Goal: Transaction & Acquisition: Obtain resource

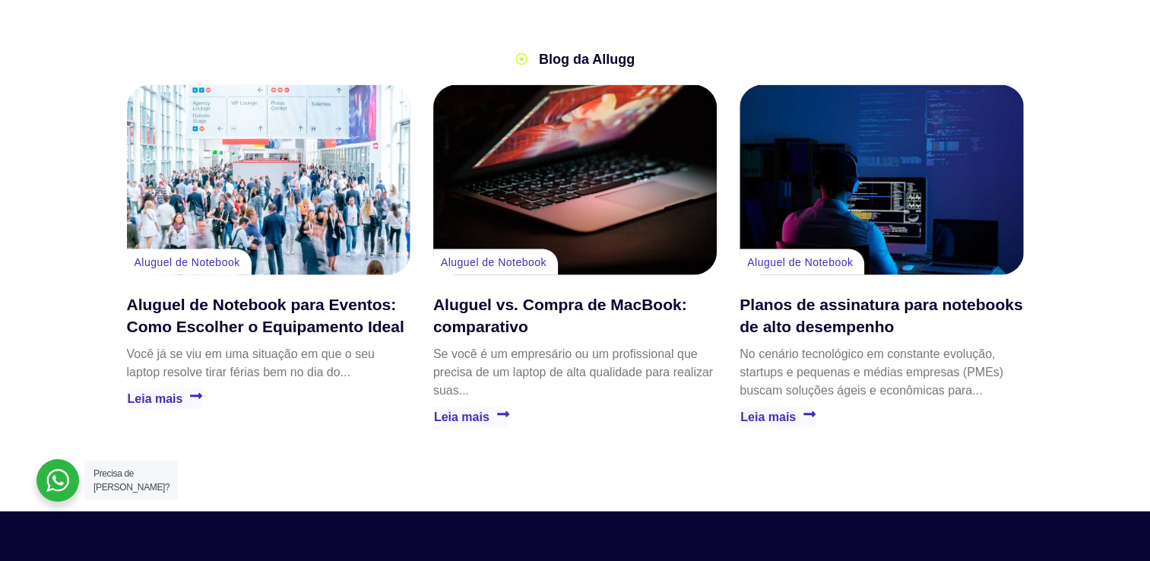
scroll to position [3345, 0]
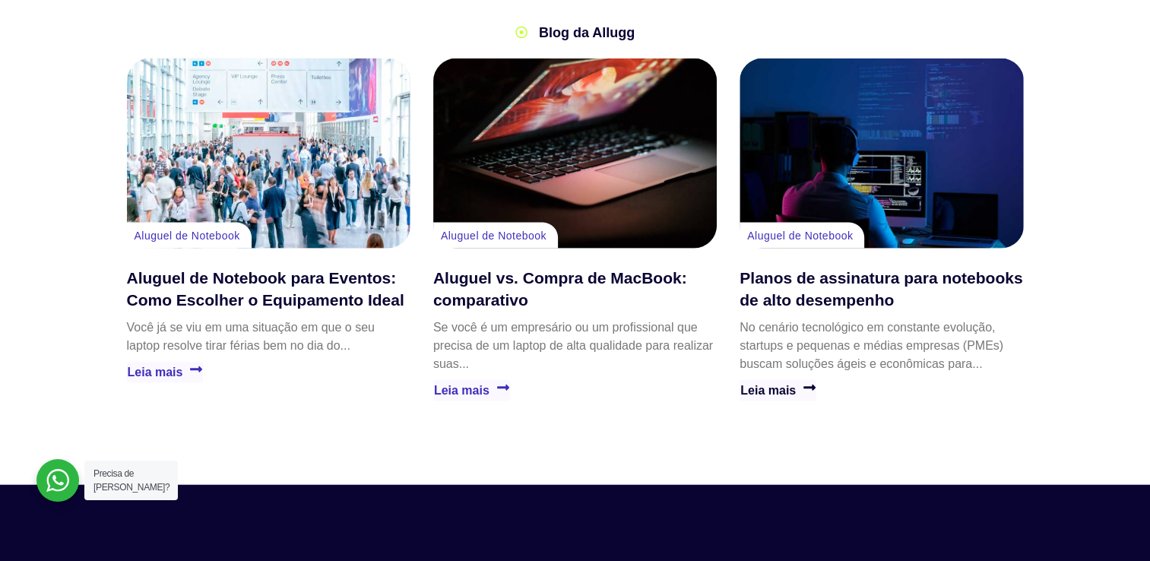
click at [796, 380] on link "Leia mais" at bounding box center [778, 390] width 77 height 21
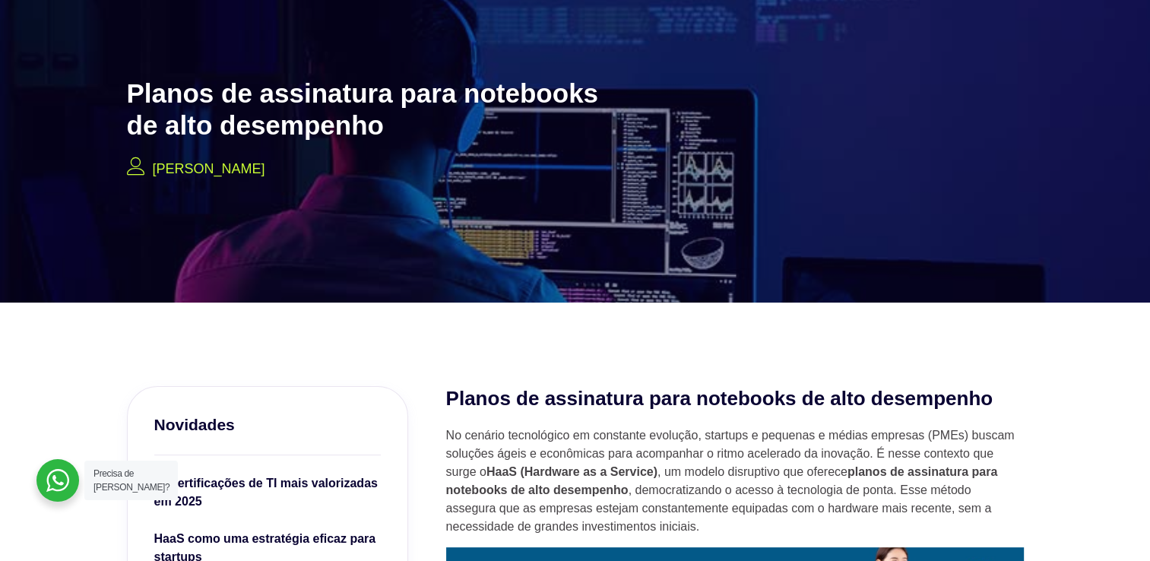
scroll to position [532, 0]
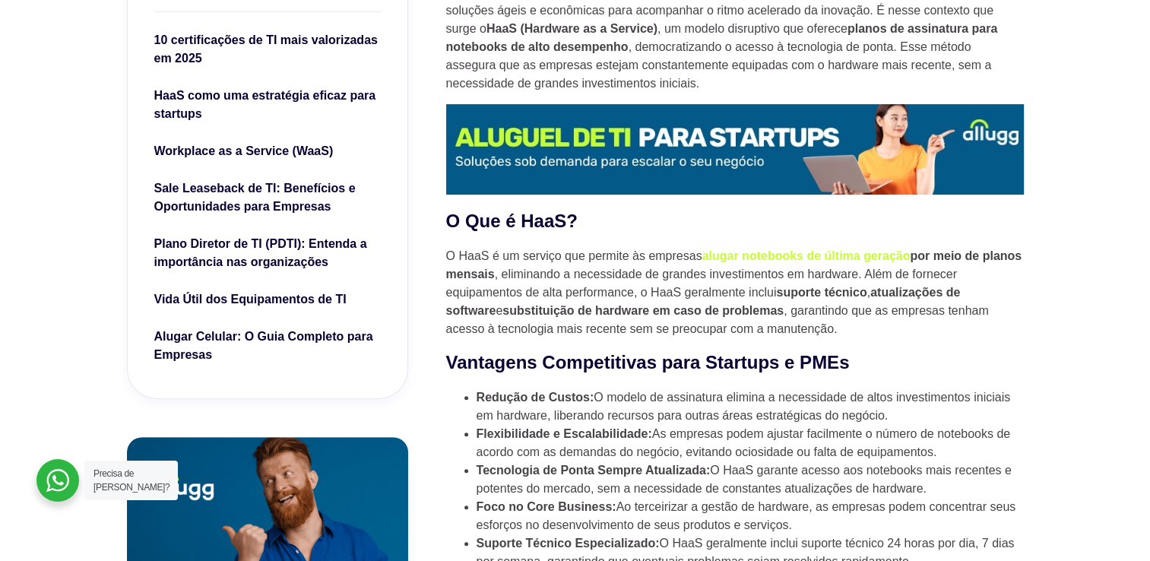
drag, startPoint x: 1083, startPoint y: 30, endPoint x: 1161, endPoint y: 30, distance: 77.5
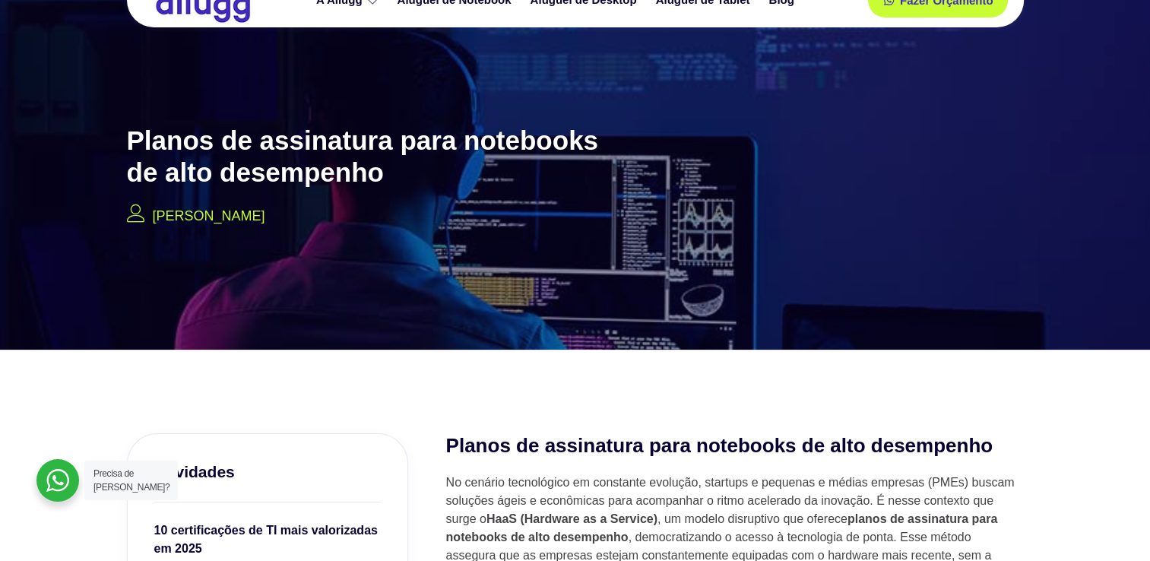
scroll to position [0, 0]
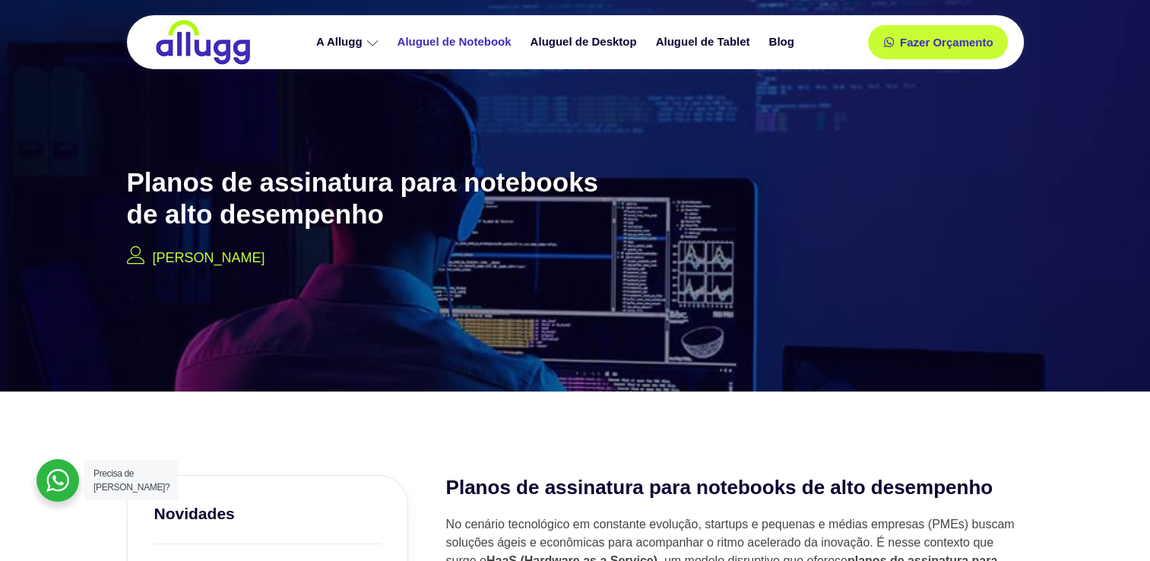
click at [450, 44] on link "Aluguel de Notebook" at bounding box center [456, 42] width 133 height 27
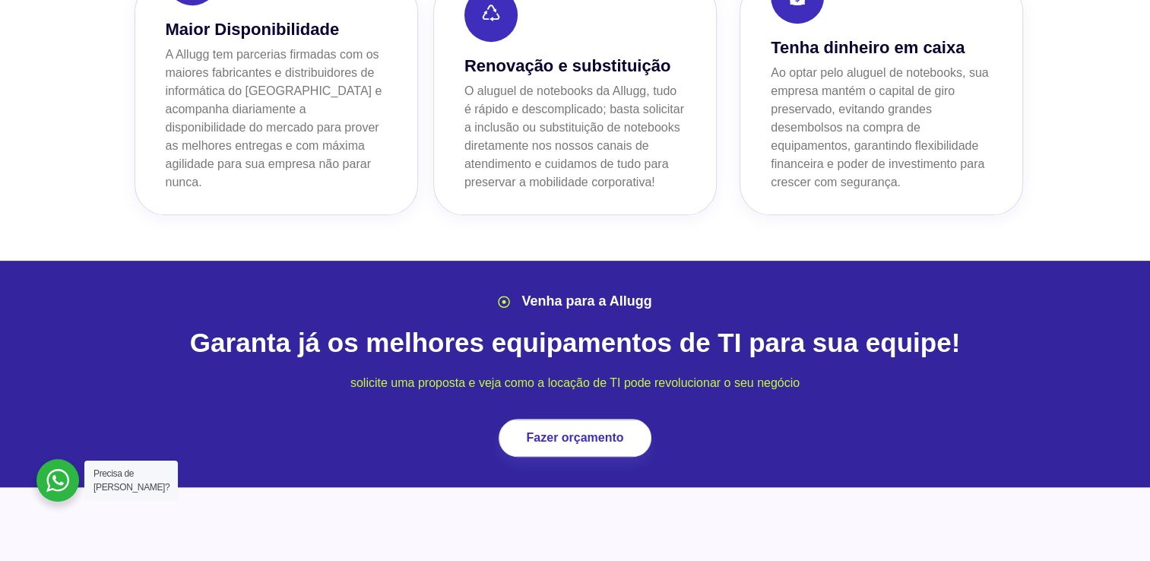
scroll to position [1596, 0]
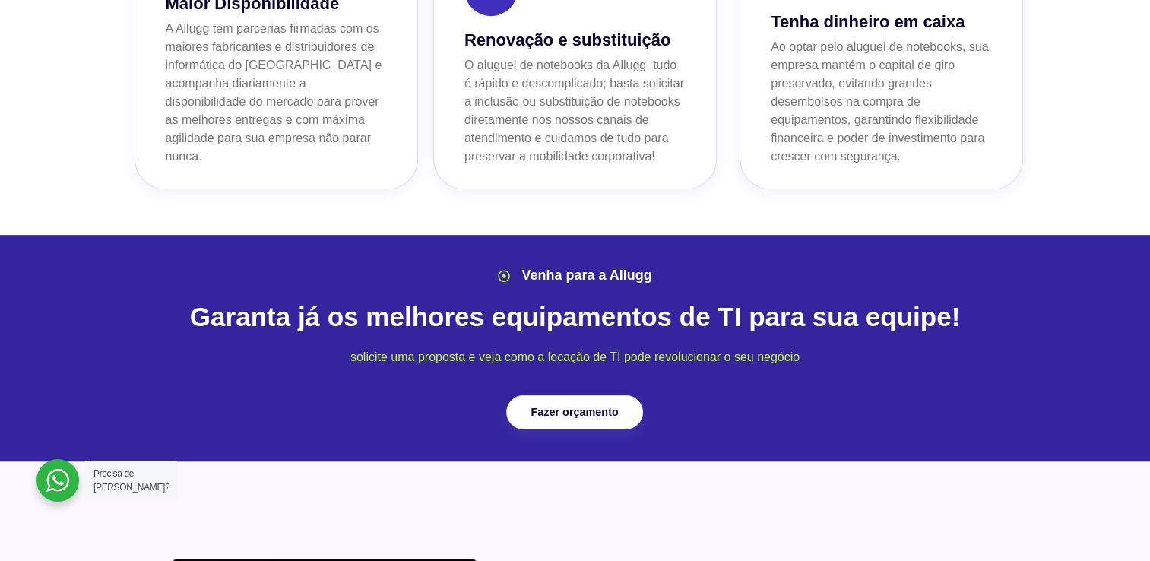
click at [592, 407] on span "Fazer orçamento" at bounding box center [574, 412] width 87 height 11
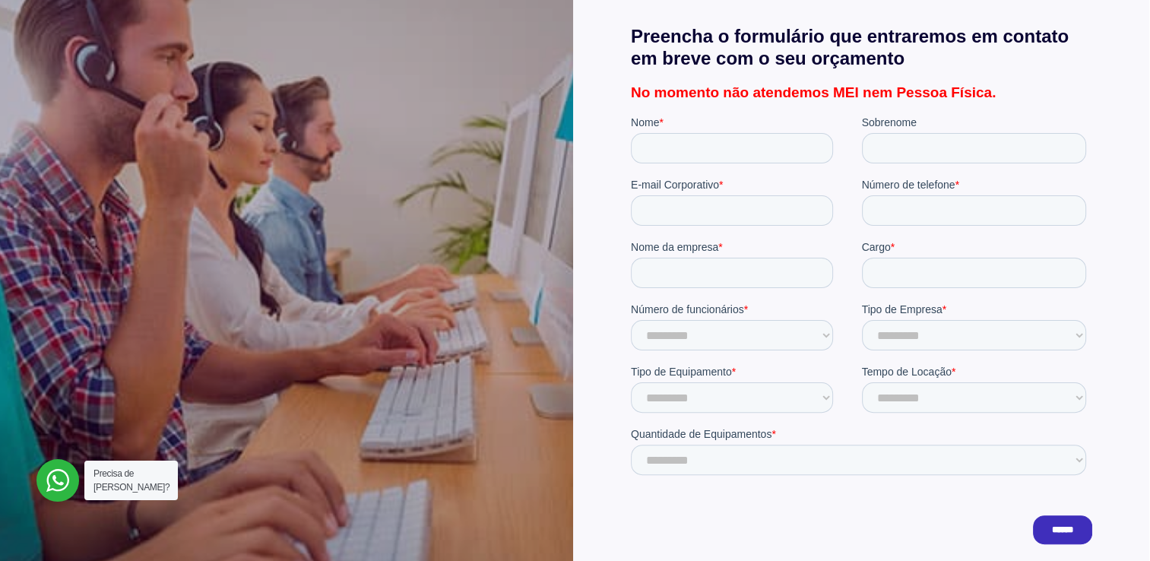
scroll to position [532, 0]
